Goal: Task Accomplishment & Management: Complete application form

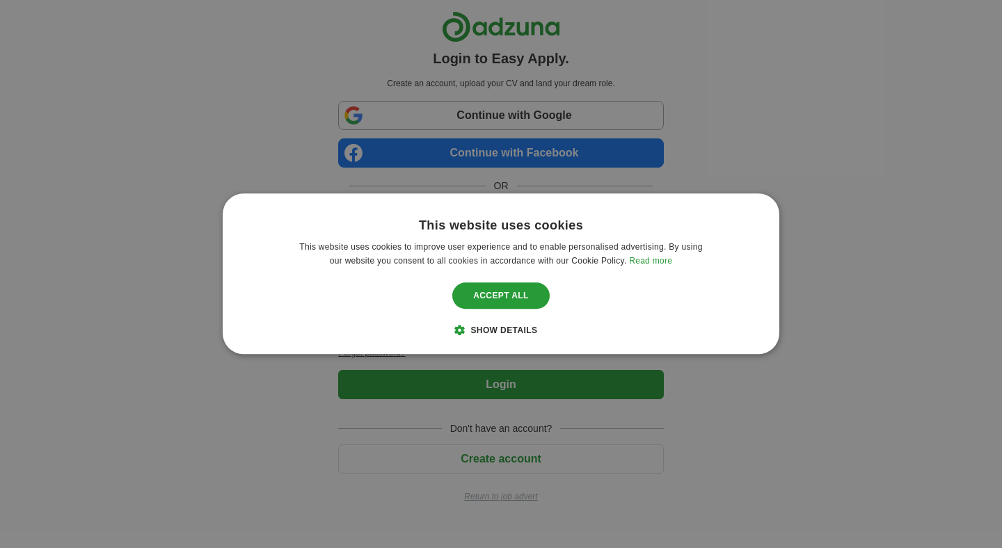
click at [497, 326] on span "Show details" at bounding box center [504, 331] width 67 height 10
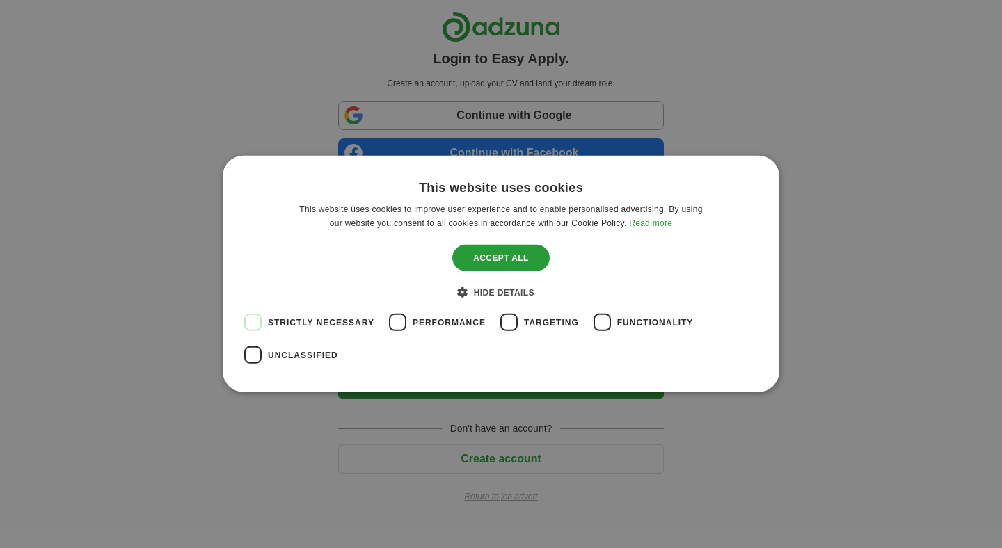
click at [535, 327] on span "Targeting" at bounding box center [551, 323] width 55 height 13
click at [288, 363] on label "Unclassified" at bounding box center [303, 355] width 70 height 33
click at [434, 328] on span "Performance" at bounding box center [449, 323] width 73 height 13
click at [503, 258] on div "Save & Close" at bounding box center [501, 258] width 106 height 26
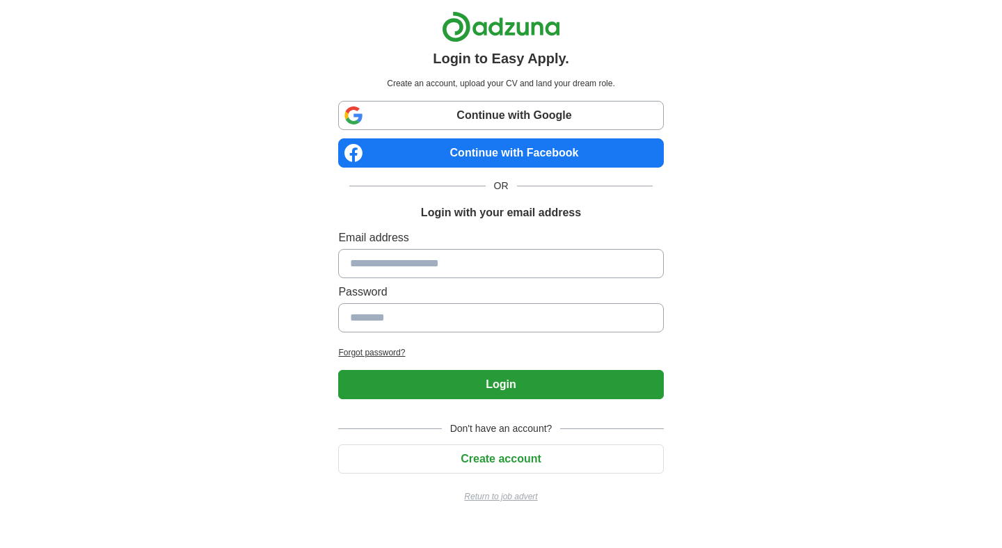
click at [498, 273] on input at bounding box center [500, 263] width 325 height 29
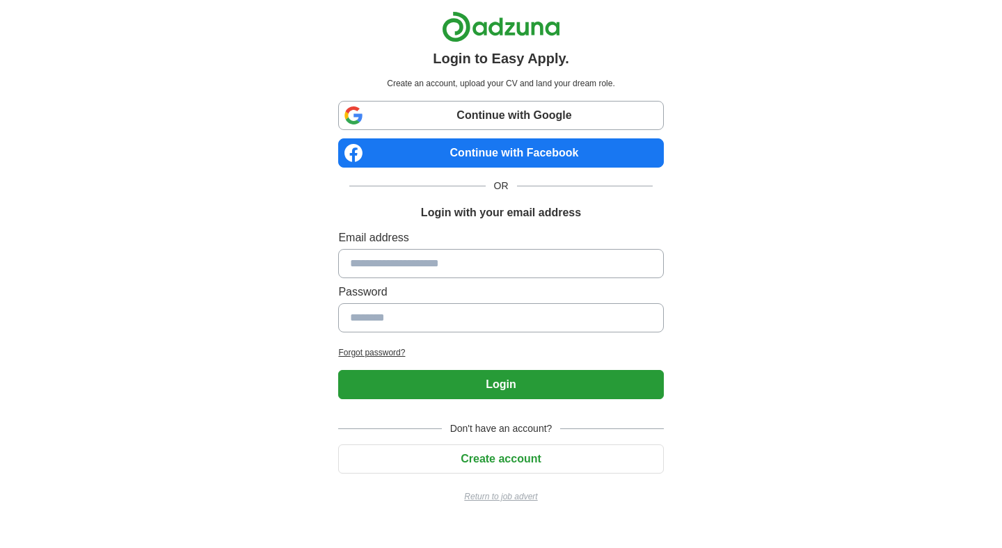
click at [498, 273] on input at bounding box center [500, 263] width 325 height 29
click at [518, 495] on p "Return to job advert" at bounding box center [500, 497] width 325 height 13
click at [524, 164] on link "Continue with Facebook" at bounding box center [500, 153] width 325 height 29
